Goal: Task Accomplishment & Management: Manage account settings

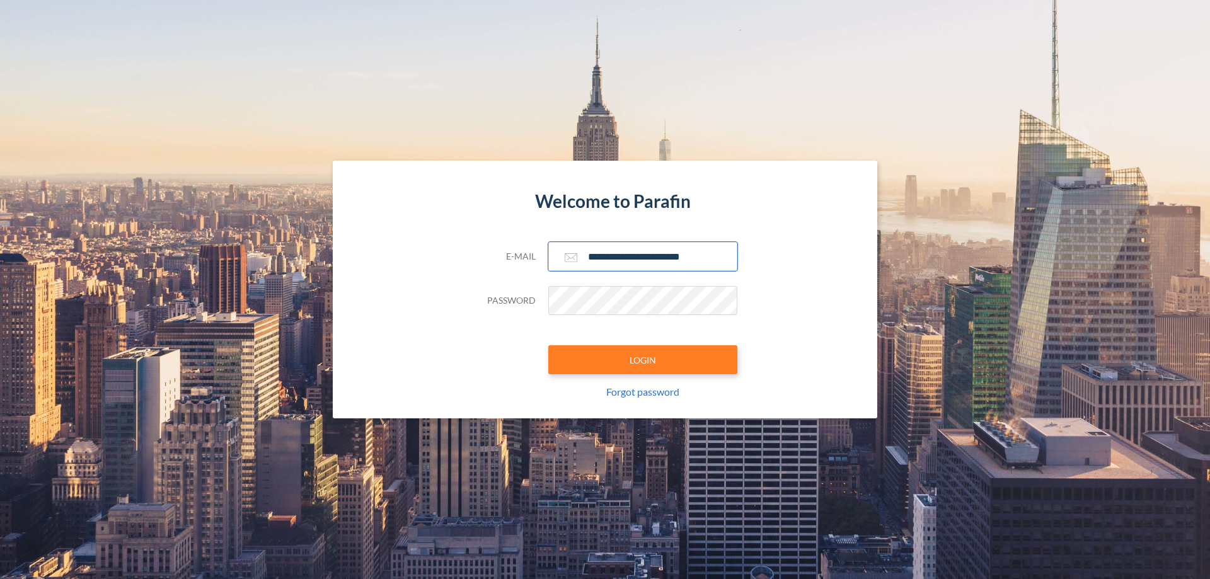
type input "**********"
click at [643, 360] on button "LOGIN" at bounding box center [642, 359] width 189 height 29
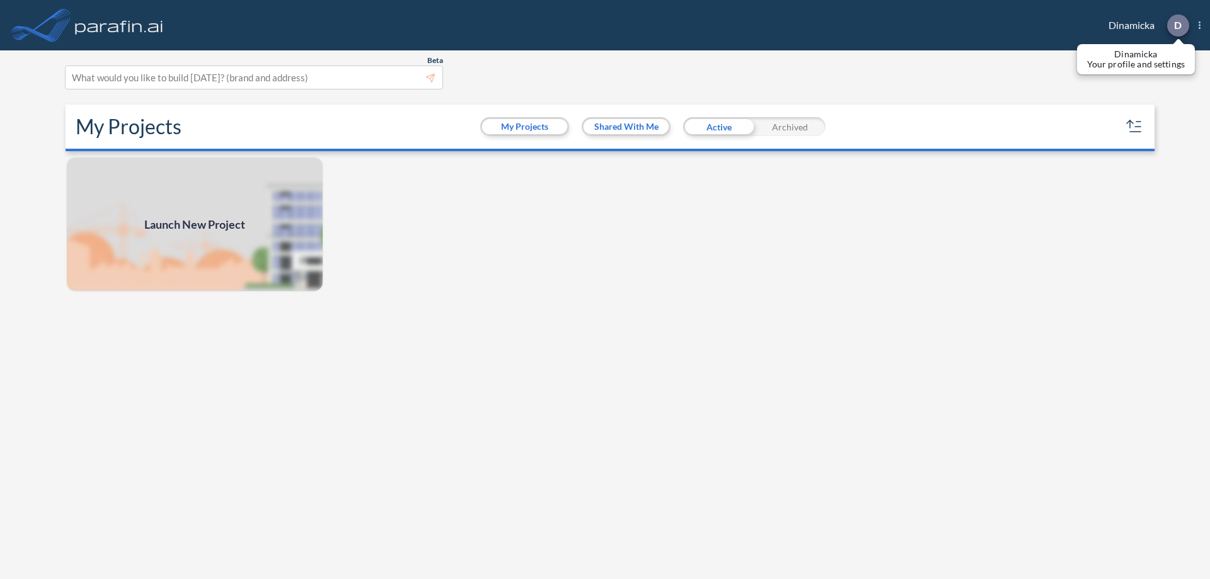
click at [1177, 25] on p "D" at bounding box center [1178, 25] width 8 height 11
